Goal: Task Accomplishment & Management: Manage account settings

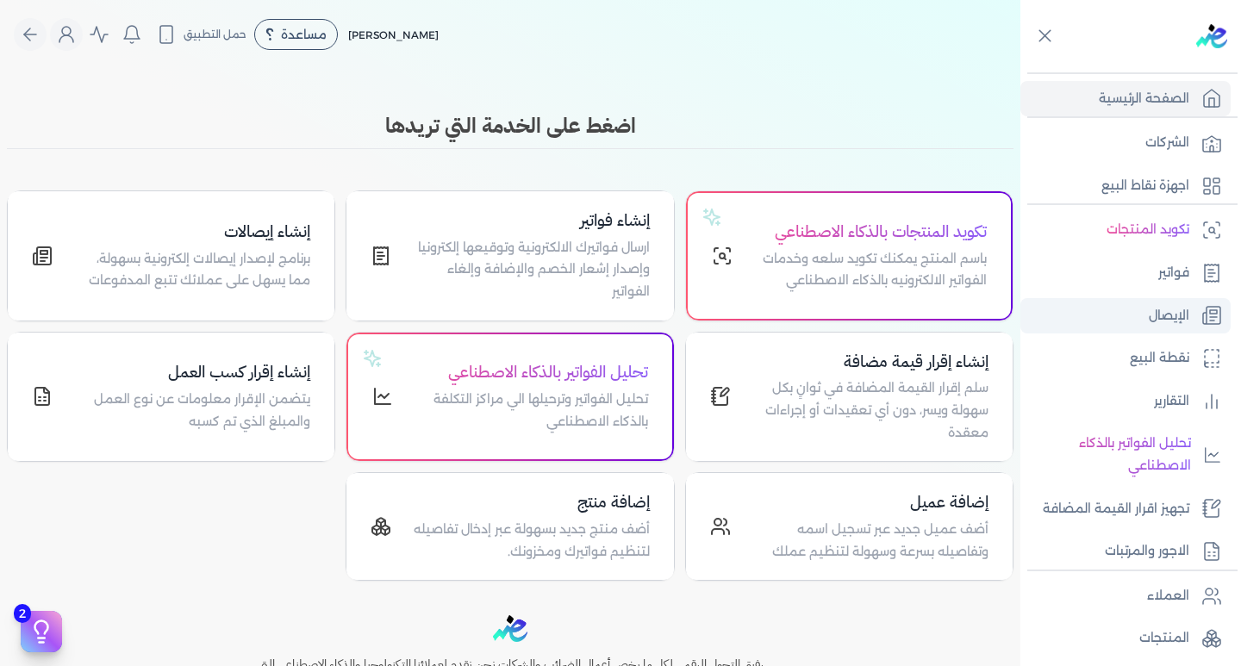
click at [1194, 320] on link "الإيصال" at bounding box center [1126, 316] width 210 height 36
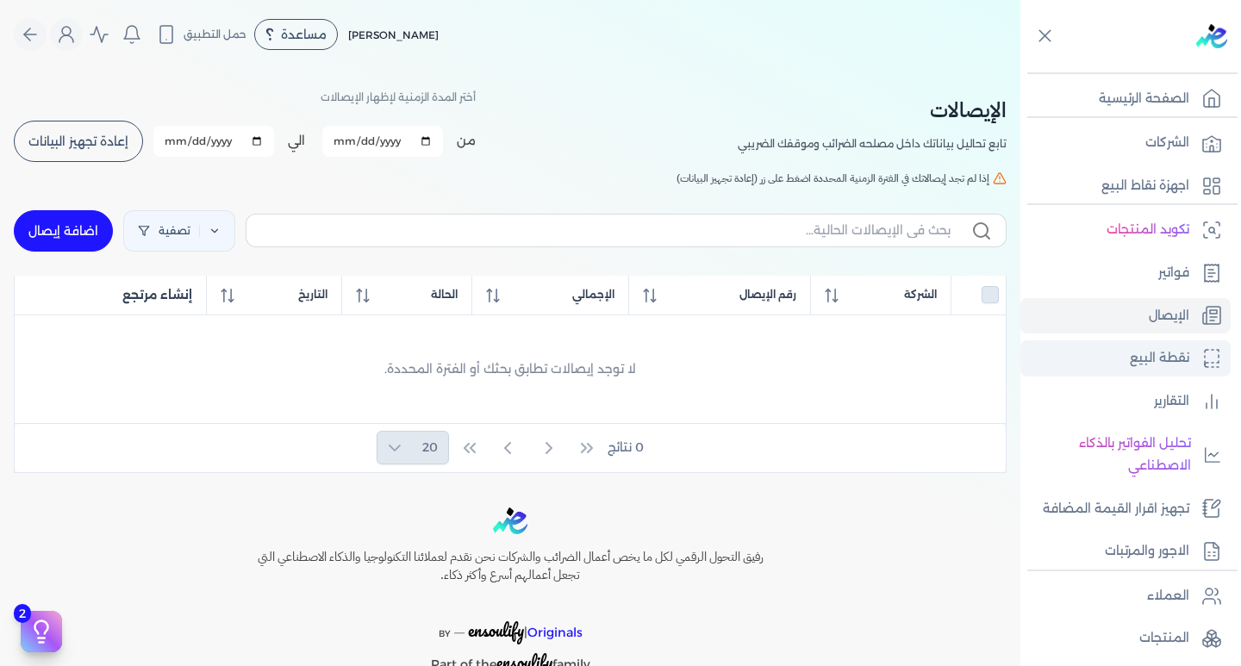
click at [1202, 355] on icon at bounding box center [1212, 358] width 21 height 21
select select "EGP"
select select "EGS"
select select "B"
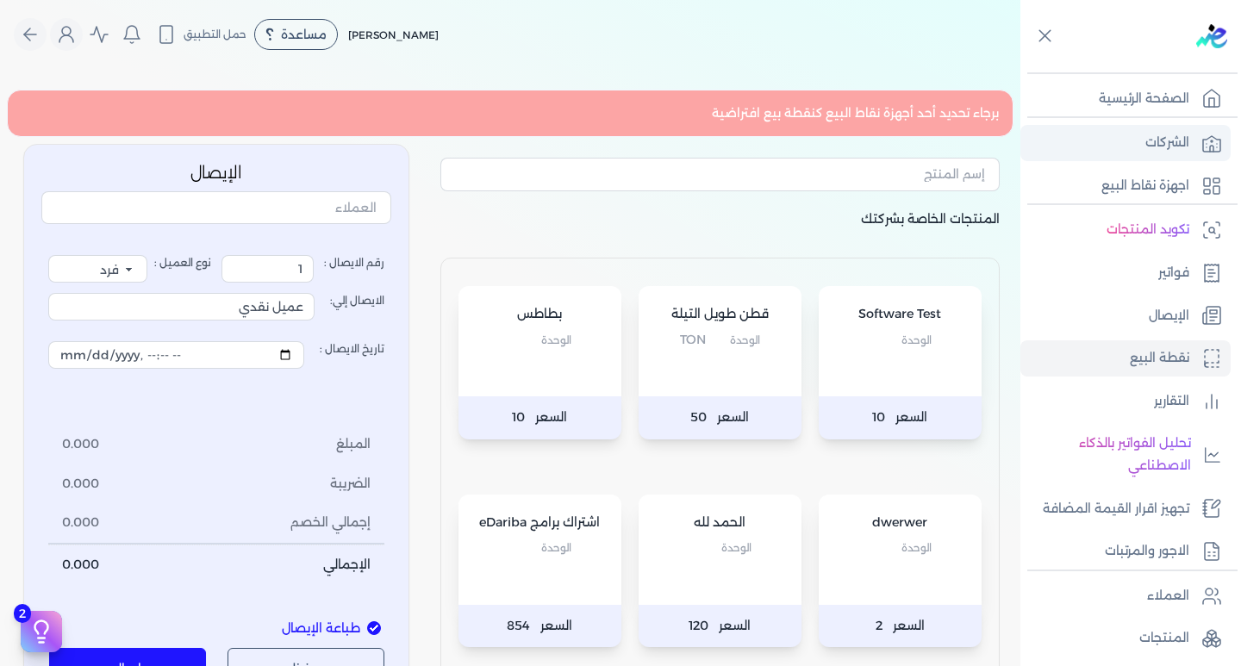
click at [1166, 140] on p "الشركات" at bounding box center [1168, 143] width 44 height 22
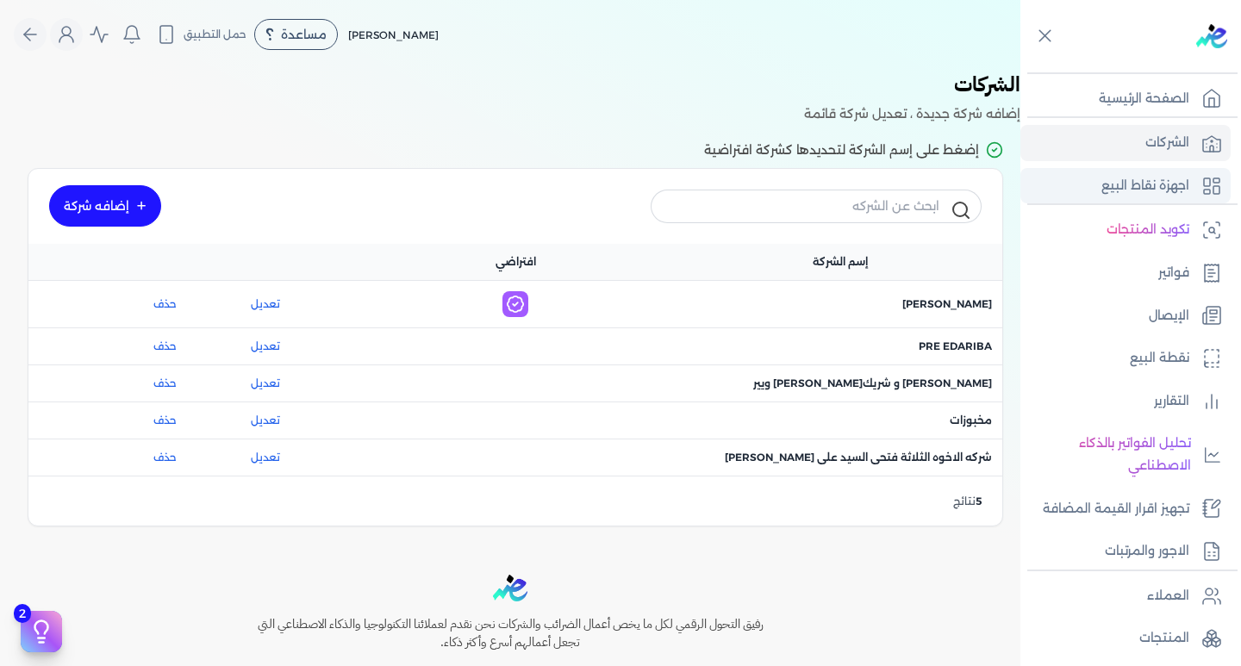
click at [1173, 177] on p "اجهزة نقاط البيع" at bounding box center [1146, 186] width 88 height 22
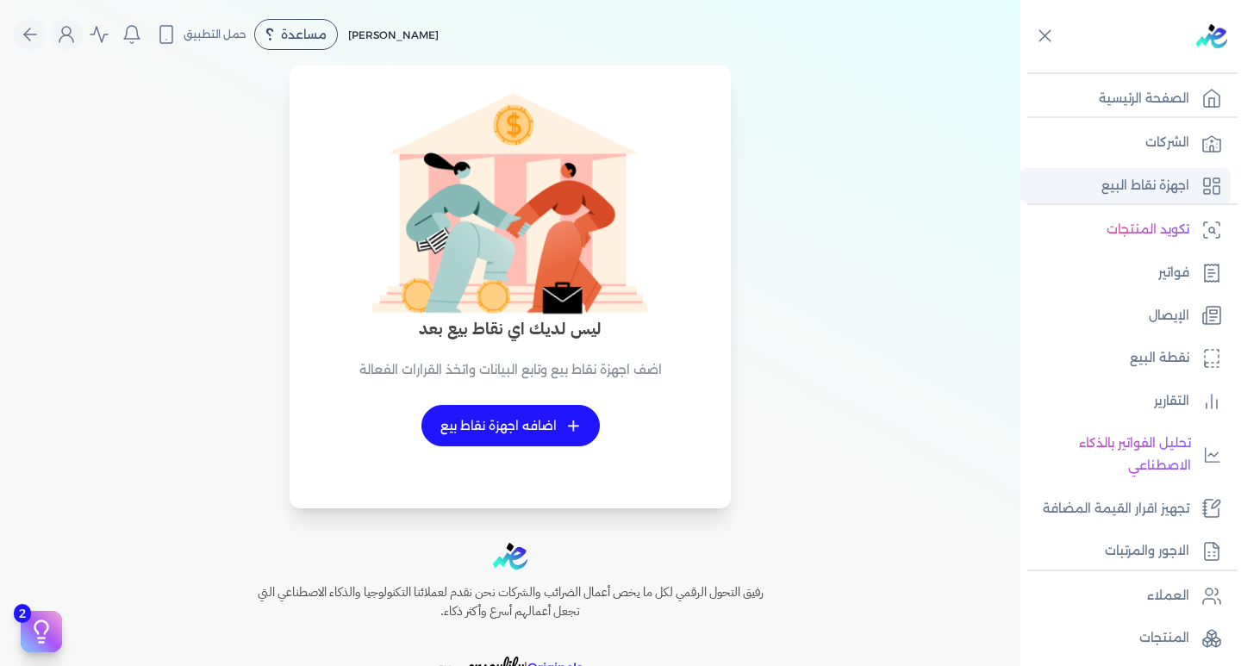
click at [1173, 180] on p "اجهزة نقاط البيع" at bounding box center [1146, 186] width 88 height 22
click at [1173, 144] on p "الشركات" at bounding box center [1168, 143] width 44 height 22
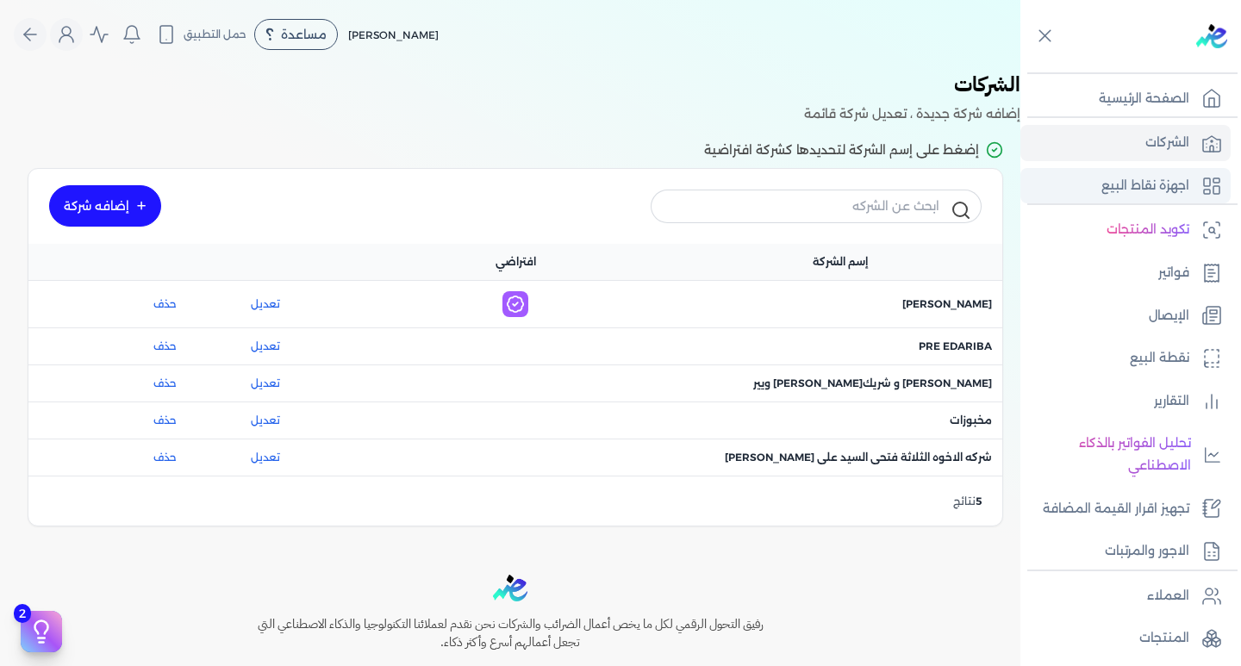
click at [1173, 176] on p "اجهزة نقاط البيع" at bounding box center [1146, 186] width 88 height 22
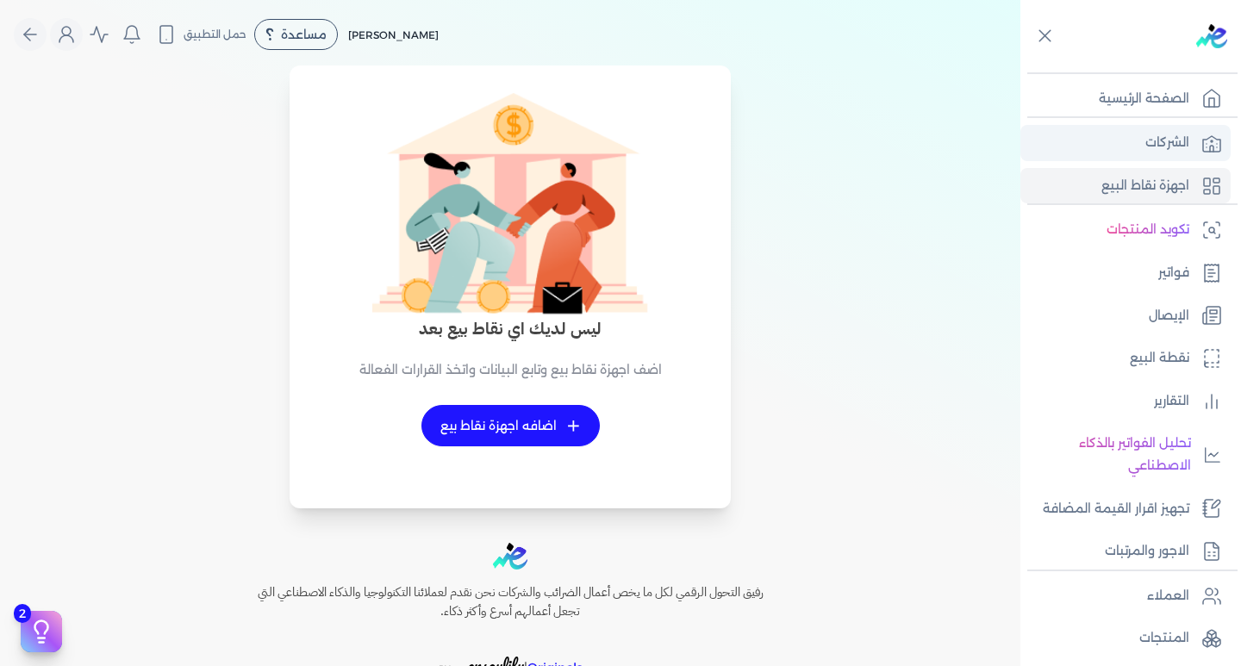
click at [1146, 156] on link "الشركات" at bounding box center [1126, 143] width 210 height 36
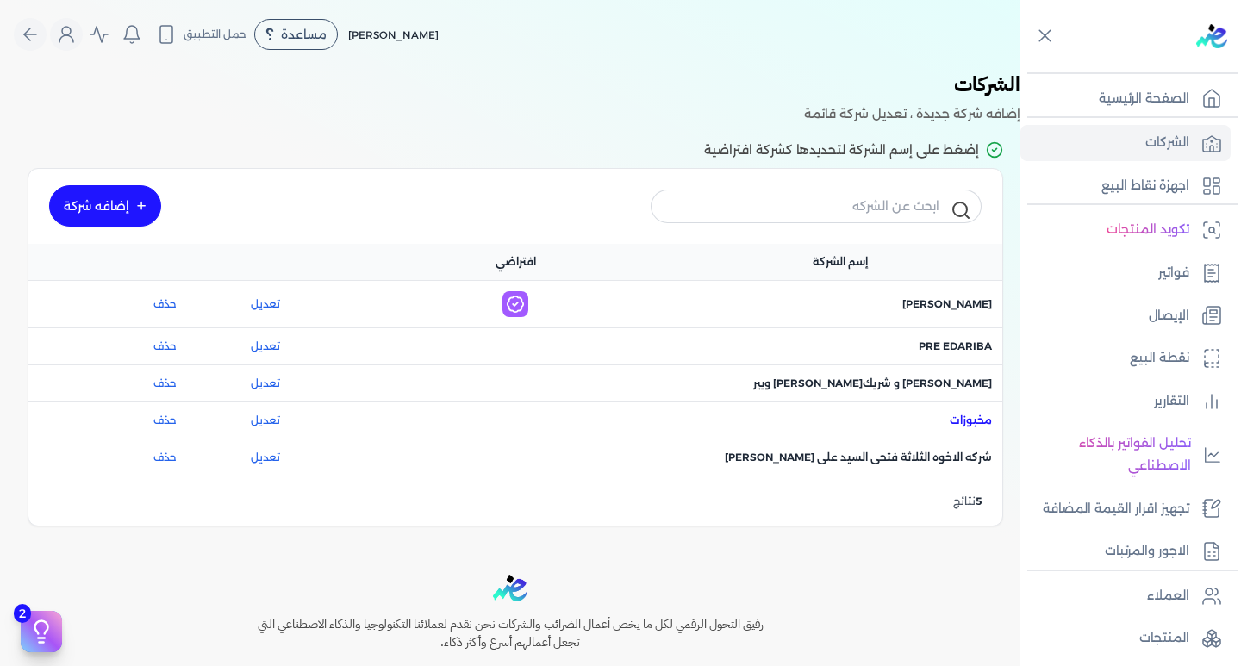
click at [991, 414] on span "اسم الشركة : مخبوزات" at bounding box center [971, 421] width 42 height 16
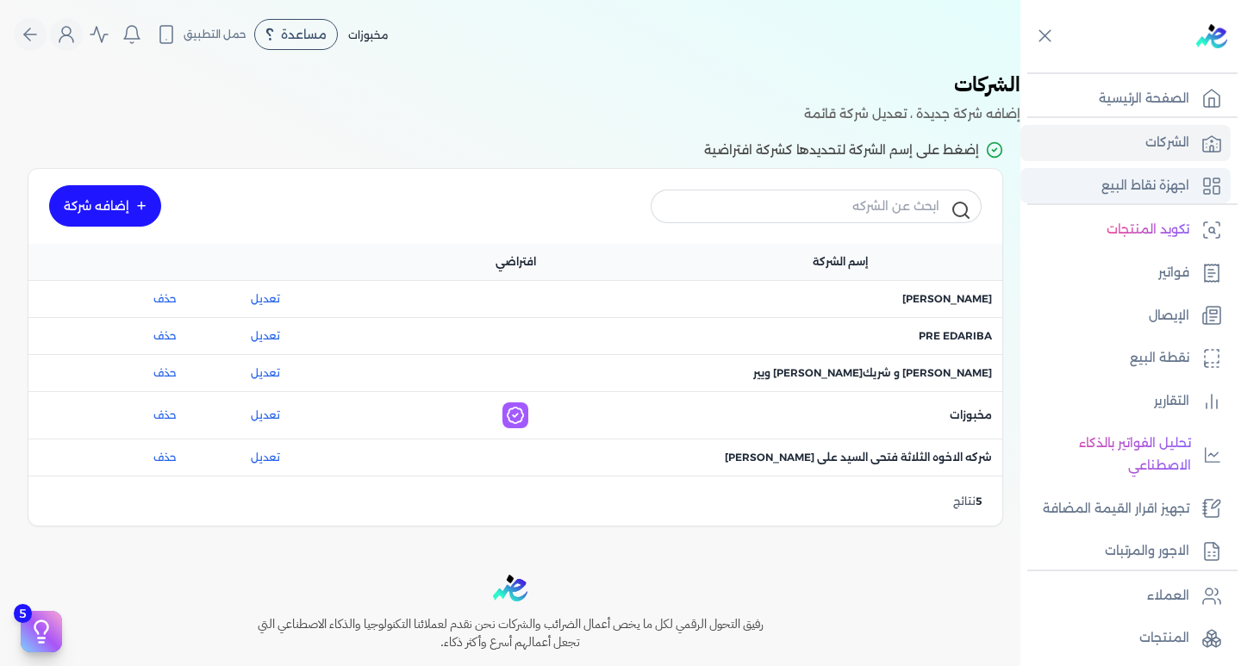
click at [1140, 194] on p "اجهزة نقاط البيع" at bounding box center [1146, 186] width 88 height 22
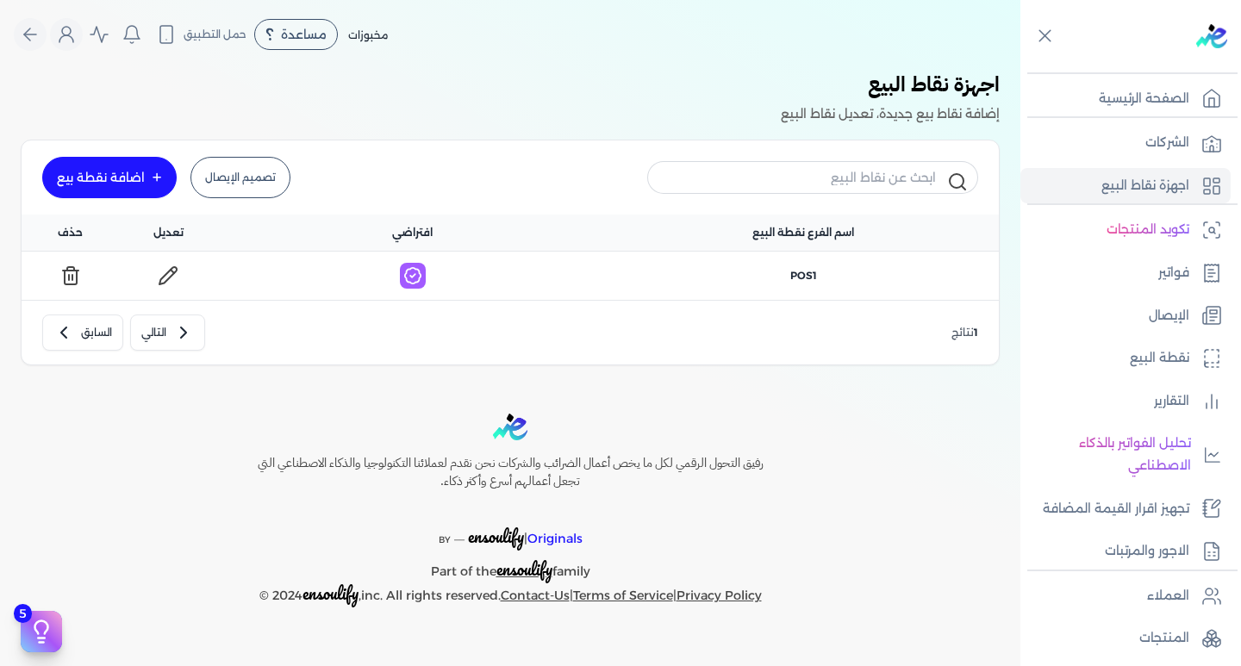
click at [232, 189] on link "تصميم الإيصال" at bounding box center [241, 177] width 100 height 41
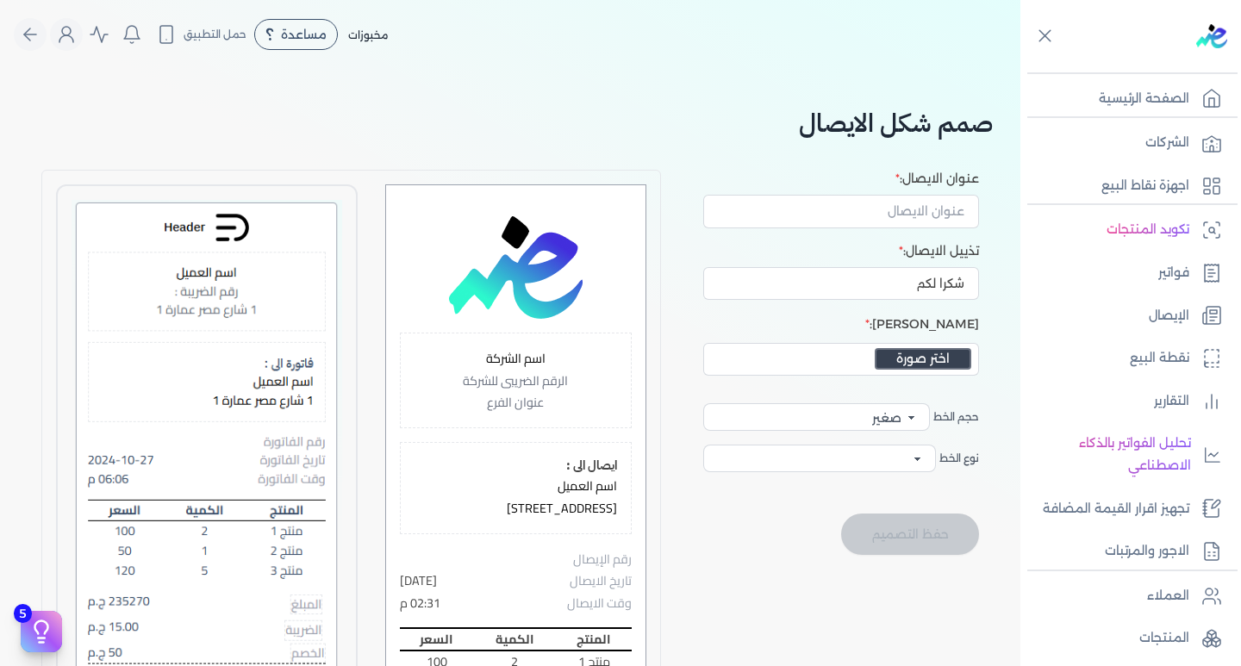
select select
click at [1040, 37] on icon at bounding box center [1045, 36] width 22 height 22
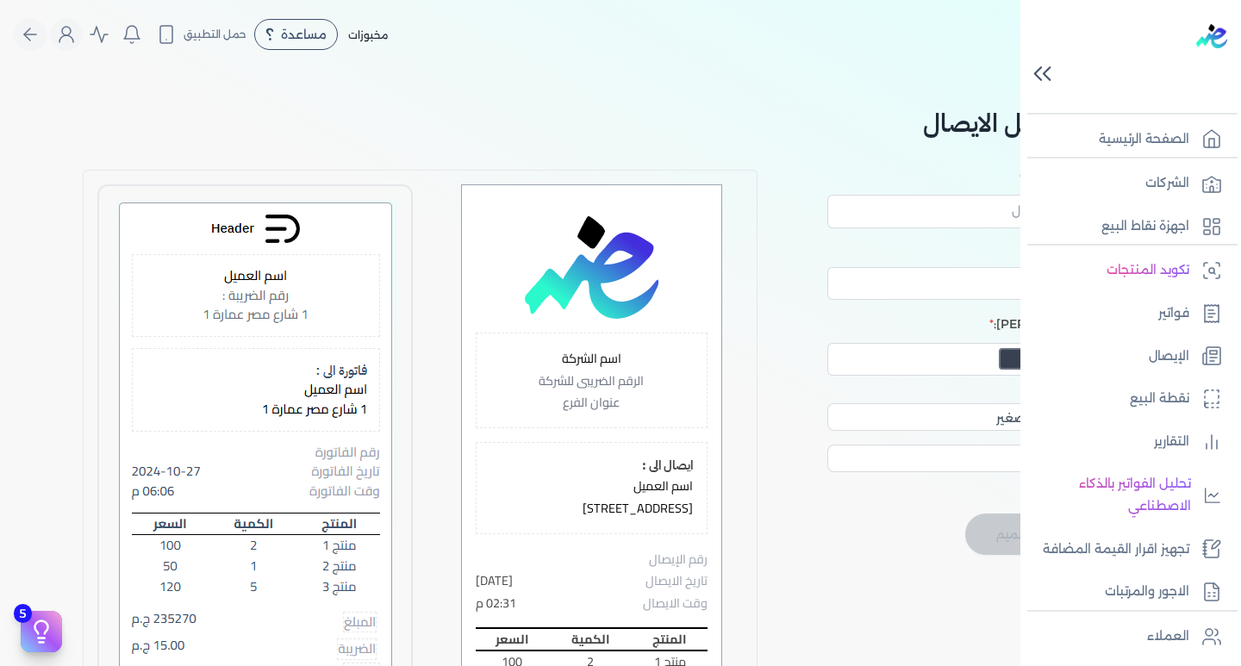
click at [1045, 83] on icon at bounding box center [1043, 74] width 30 height 30
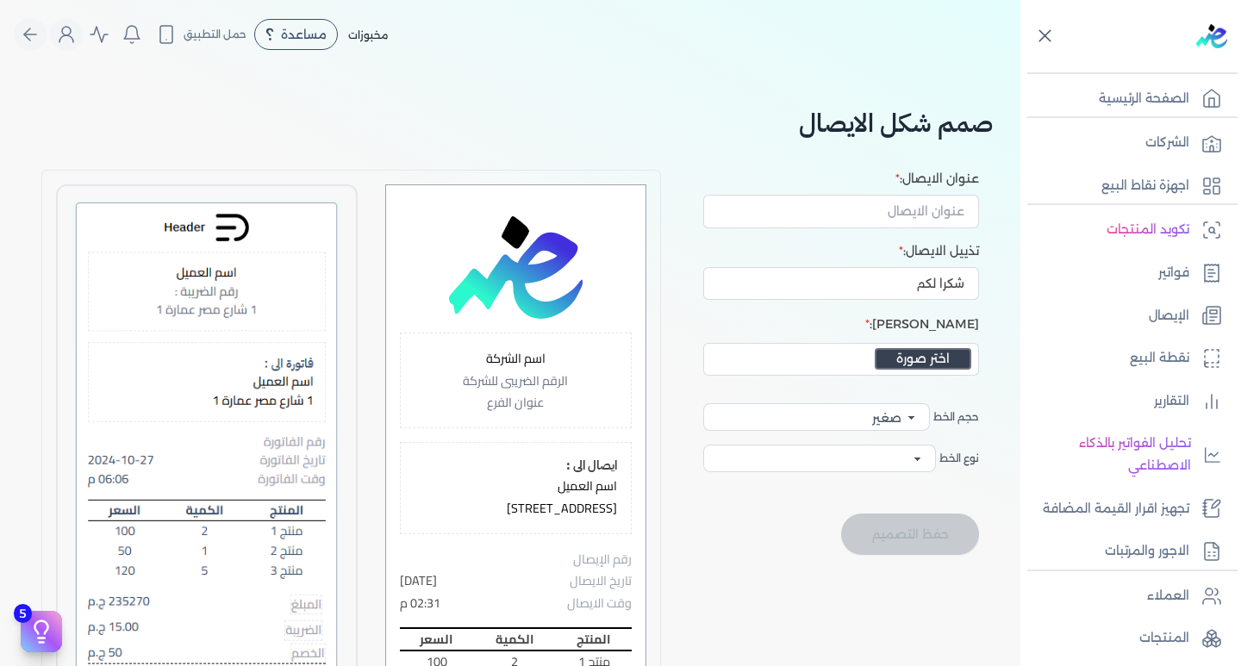
click at [1047, 29] on icon at bounding box center [1045, 36] width 22 height 22
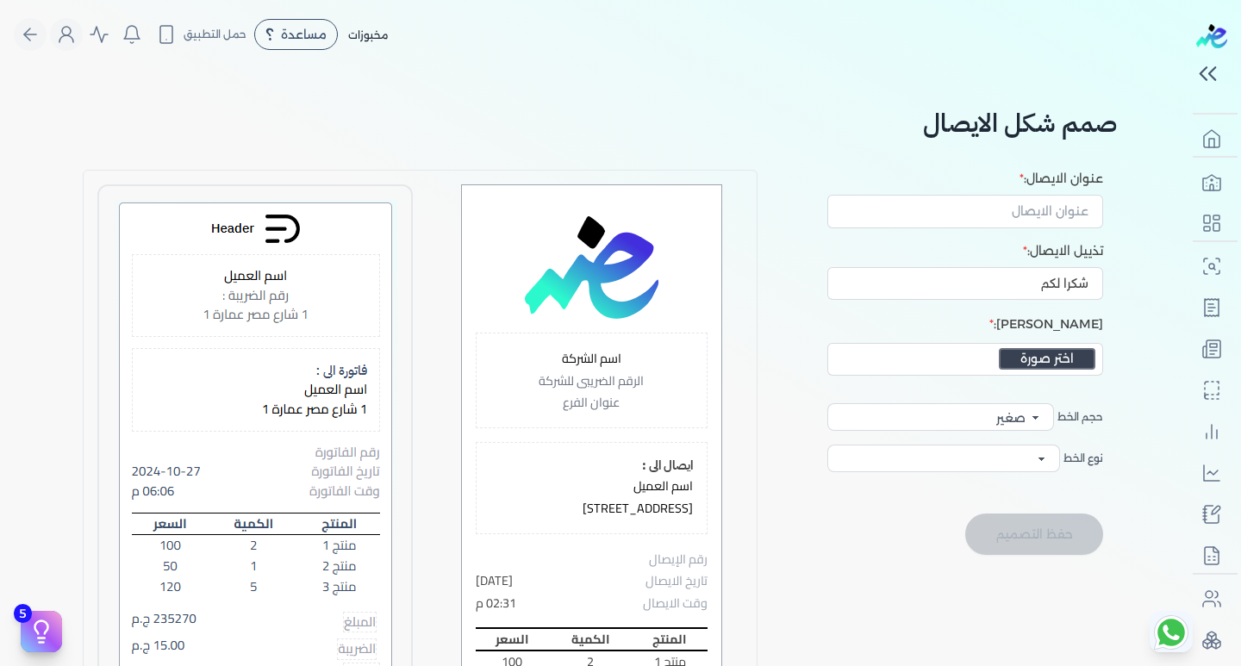
click at [949, 47] on div "مخبوزات مساعدة خدمة العملاء دليل المستخدم حمل التطبيق ماجد محمد عبدالعزيز علي 1…" at bounding box center [600, 34] width 1172 height 33
click at [1036, 263] on div "شكرا لكم" at bounding box center [939, 280] width 328 height 40
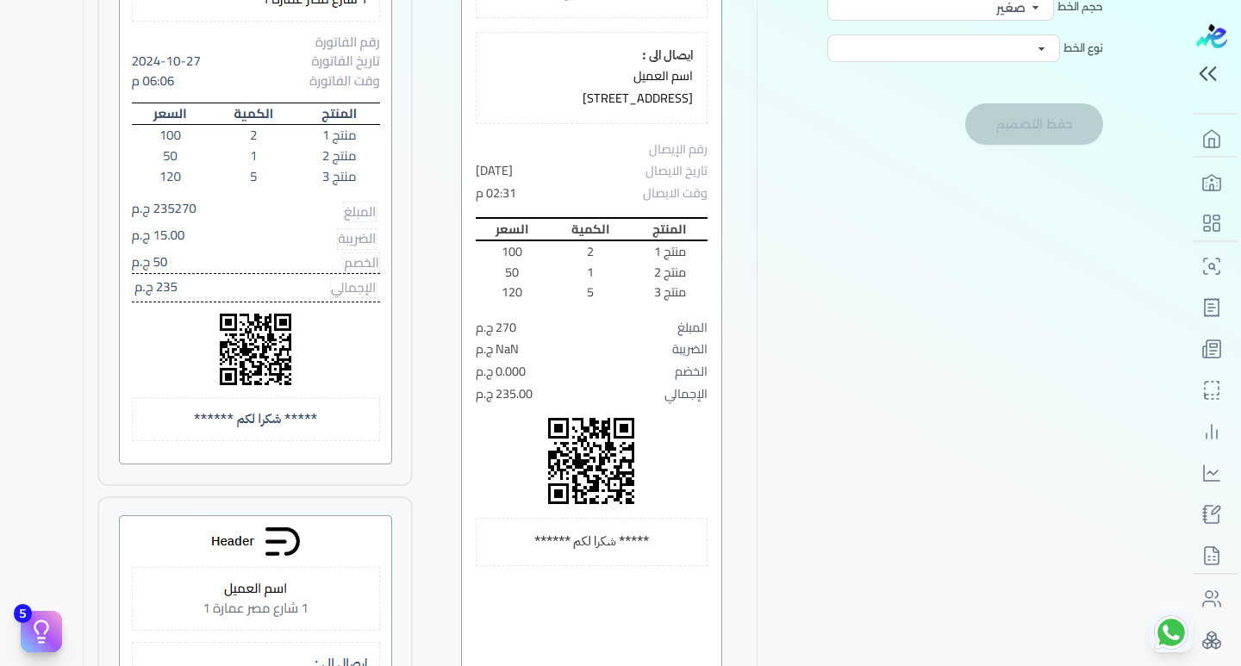
scroll to position [431, 0]
